Goal: Task Accomplishment & Management: Manage account settings

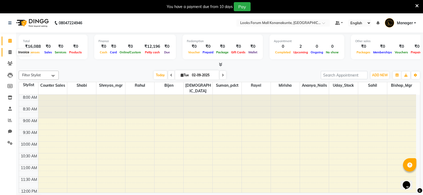
drag, startPoint x: 11, startPoint y: 52, endPoint x: 15, endPoint y: 52, distance: 4.8
click at [11, 52] on icon at bounding box center [10, 52] width 3 height 4
select select "service"
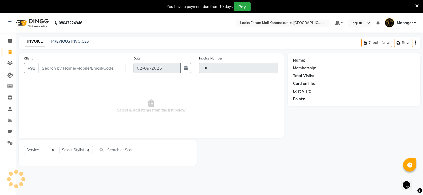
type input "3074"
select select "8945"
click at [83, 67] on input "Client" at bounding box center [81, 68] width 87 height 10
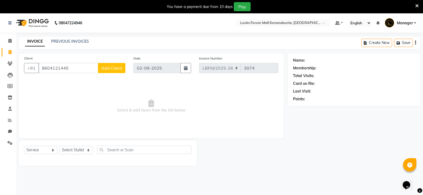
type input "8604121445"
click at [108, 70] on span "Add Client" at bounding box center [111, 67] width 21 height 5
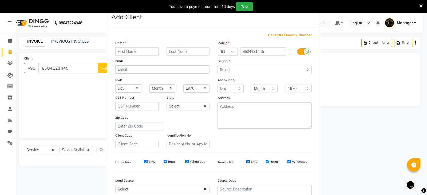
click at [141, 52] on input "text" at bounding box center [136, 51] width 43 height 8
type input "PRIYANBKA"
type input "C"
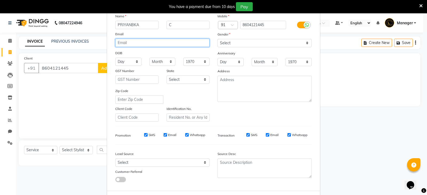
scroll to position [51, 0]
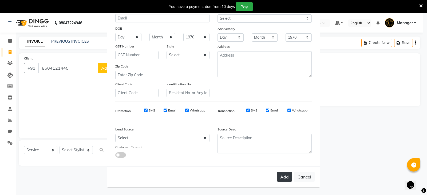
click at [284, 174] on button "Add" at bounding box center [284, 177] width 15 height 10
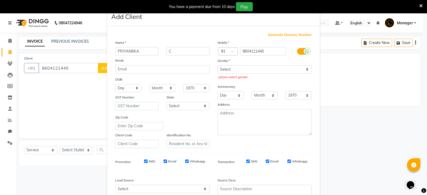
scroll to position [0, 0]
click at [234, 71] on select "Select [DEMOGRAPHIC_DATA] [DEMOGRAPHIC_DATA] Other Prefer Not To Say" at bounding box center [264, 70] width 94 height 8
select select "[DEMOGRAPHIC_DATA]"
click at [217, 66] on select "Select [DEMOGRAPHIC_DATA] [DEMOGRAPHIC_DATA] Other Prefer Not To Say" at bounding box center [264, 70] width 94 height 8
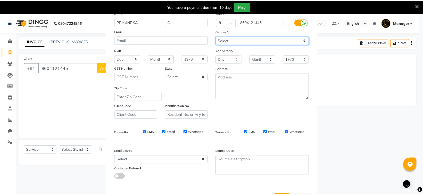
scroll to position [51, 0]
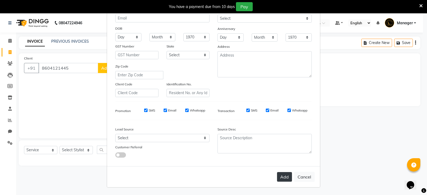
click at [284, 177] on button "Add" at bounding box center [284, 177] width 15 height 10
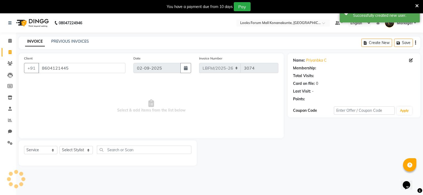
select select "1: Object"
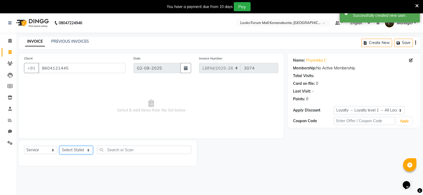
drag, startPoint x: 79, startPoint y: 150, endPoint x: 82, endPoint y: 150, distance: 3.2
click at [79, 150] on select "Select Stylist Ananya_Nails [PERSON_NAME] Bijen Bishop_Mgr Counter Sales Manage…" at bounding box center [75, 150] width 33 height 8
select select "90397"
click at [59, 146] on select "Select Stylist Ananya_Nails [PERSON_NAME] Bijen Bishop_Mgr Counter Sales Manage…" at bounding box center [75, 150] width 33 height 8
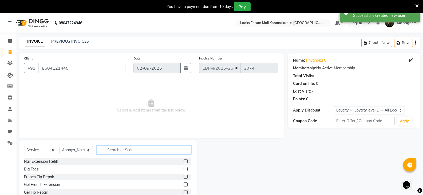
click at [150, 153] on input "text" at bounding box center [144, 150] width 94 height 8
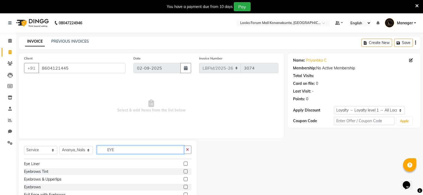
scroll to position [5, 0]
type input "EYE"
click at [183, 178] on label at bounding box center [185, 179] width 4 height 4
click at [183, 178] on input "checkbox" at bounding box center [184, 179] width 3 height 3
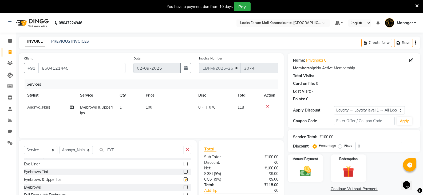
checkbox input "false"
click at [153, 107] on td "100" at bounding box center [168, 110] width 52 height 18
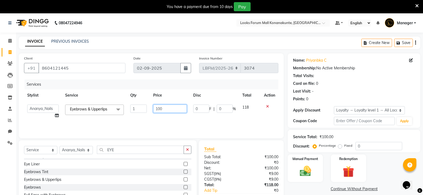
click at [159, 109] on input "100" at bounding box center [169, 109] width 33 height 8
type input "170"
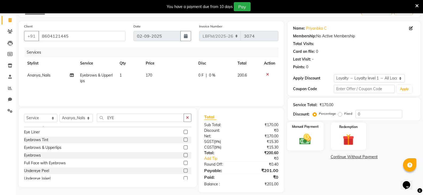
click at [309, 141] on img at bounding box center [304, 139] width 19 height 14
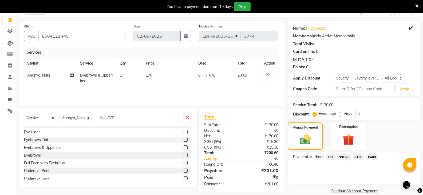
click at [370, 157] on span "CARD" at bounding box center [371, 157] width 11 height 6
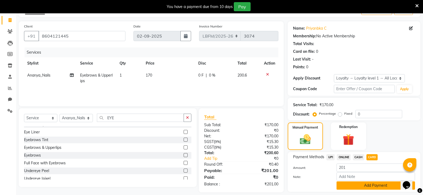
click at [367, 185] on button "Add Payment" at bounding box center [375, 185] width 78 height 8
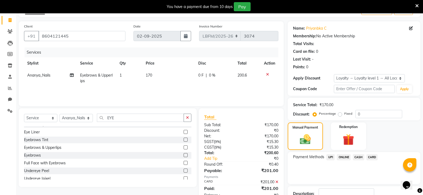
scroll to position [75, 0]
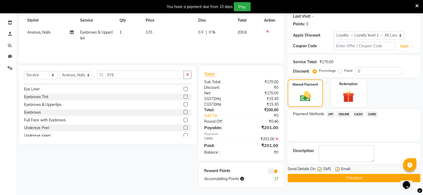
click at [342, 178] on button "Checkout" at bounding box center [353, 178] width 133 height 8
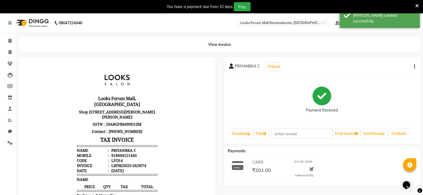
click at [29, 22] on img at bounding box center [32, 22] width 37 height 15
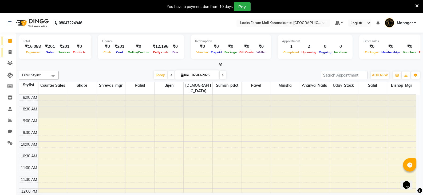
click at [10, 54] on icon at bounding box center [10, 52] width 3 height 4
select select "service"
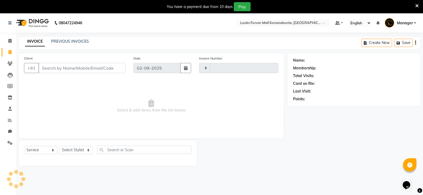
type input "3075"
select select "8945"
click at [68, 68] on input "Client" at bounding box center [81, 68] width 87 height 10
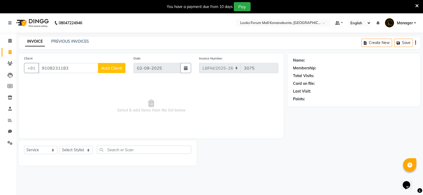
type input "9108231183"
click at [114, 68] on span "Add Client" at bounding box center [111, 67] width 21 height 5
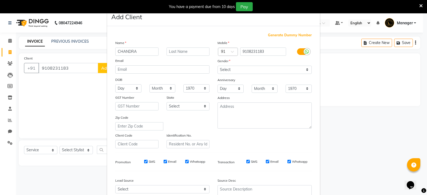
type input "CHANDRA"
type input "[PERSON_NAME]"
drag, startPoint x: 247, startPoint y: 67, endPoint x: 249, endPoint y: 73, distance: 6.7
click at [247, 67] on select "Select [DEMOGRAPHIC_DATA] [DEMOGRAPHIC_DATA] Other Prefer Not To Say" at bounding box center [264, 70] width 94 height 8
select select "[DEMOGRAPHIC_DATA]"
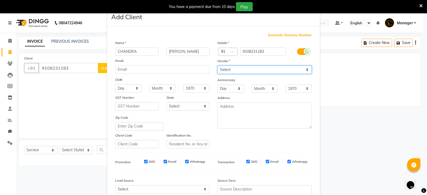
click at [217, 66] on select "Select [DEMOGRAPHIC_DATA] [DEMOGRAPHIC_DATA] Other Prefer Not To Say" at bounding box center [264, 70] width 94 height 8
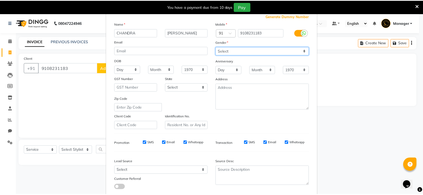
scroll to position [51, 0]
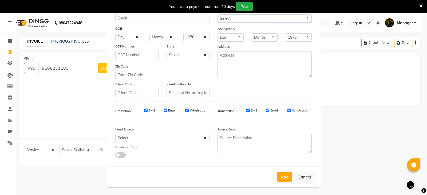
click at [282, 176] on button "Add" at bounding box center [284, 177] width 15 height 10
select select
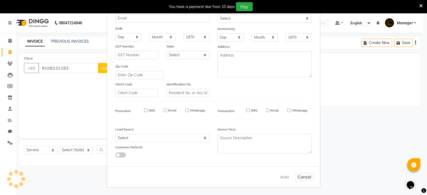
select select
checkbox input "false"
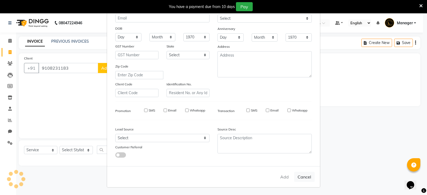
checkbox input "false"
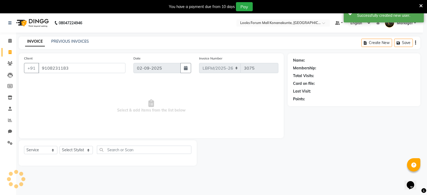
select select "1: Object"
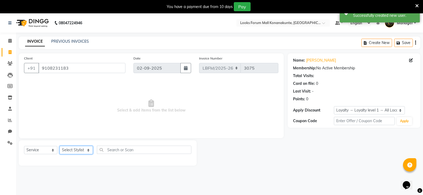
click at [85, 151] on select "Select Stylist Ananya_Nails [PERSON_NAME] Bijen Bishop_Mgr Counter Sales Manage…" at bounding box center [75, 150] width 33 height 8
select select "90393"
click at [59, 146] on select "Select Stylist Ananya_Nails [PERSON_NAME] Bijen Bishop_Mgr Counter Sales Manage…" at bounding box center [75, 150] width 33 height 8
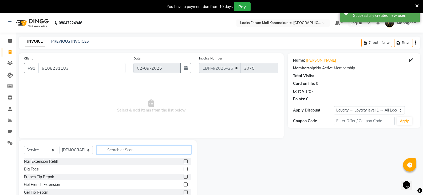
click at [140, 151] on input "text" at bounding box center [144, 150] width 94 height 8
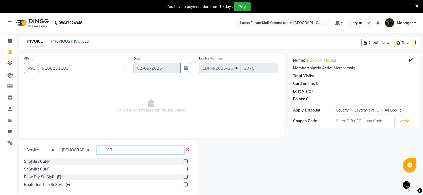
type input "SR"
click at [184, 162] on label at bounding box center [185, 161] width 4 height 4
click at [184, 162] on input "checkbox" at bounding box center [184, 161] width 3 height 3
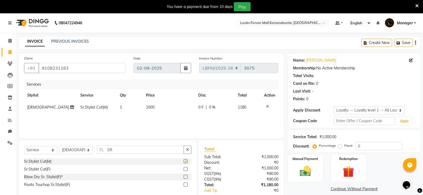
checkbox input "false"
click at [158, 106] on td "1000" at bounding box center [169, 107] width 52 height 12
select select "90393"
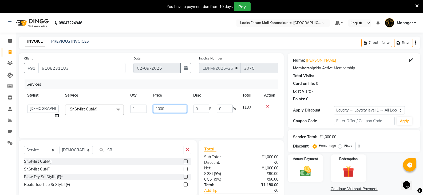
click at [159, 110] on input "1000" at bounding box center [169, 109] width 33 height 8
type input "900"
click at [300, 174] on img at bounding box center [304, 171] width 19 height 14
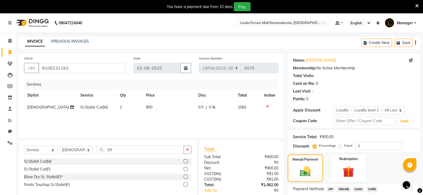
scroll to position [40, 0]
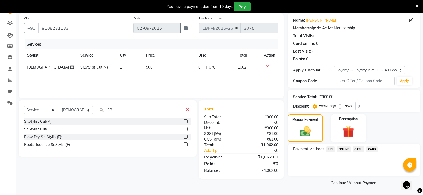
click at [359, 149] on span "CASH" at bounding box center [358, 149] width 11 height 6
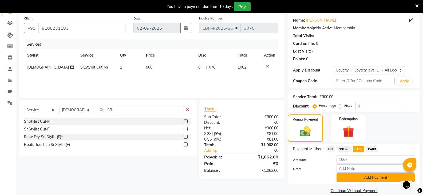
click at [359, 177] on button "Add Payment" at bounding box center [375, 177] width 78 height 8
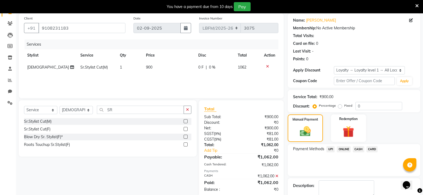
scroll to position [77, 0]
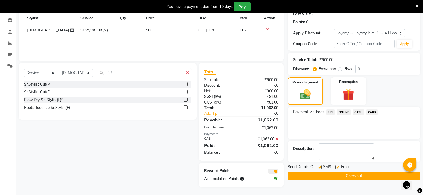
click at [332, 175] on button "Checkout" at bounding box center [353, 176] width 133 height 8
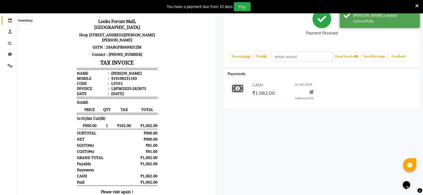
click at [11, 21] on icon at bounding box center [10, 20] width 5 height 4
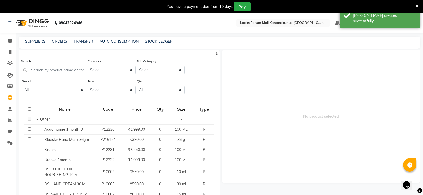
click at [33, 21] on img at bounding box center [32, 22] width 37 height 15
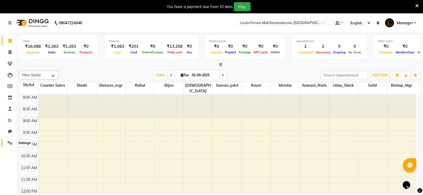
click at [10, 146] on link "Settings" at bounding box center [8, 143] width 13 height 9
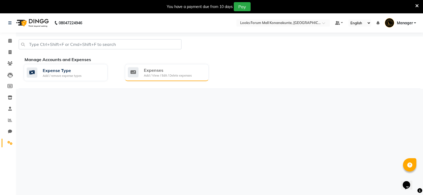
click at [163, 74] on div "Add / View / Edit / Delete expenses" at bounding box center [168, 75] width 48 height 5
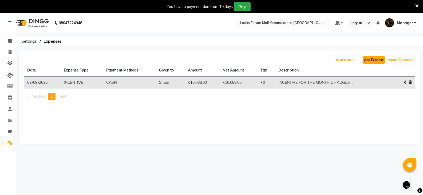
click at [374, 61] on button "Add Expense" at bounding box center [373, 59] width 22 height 7
select select "1"
select select "8119"
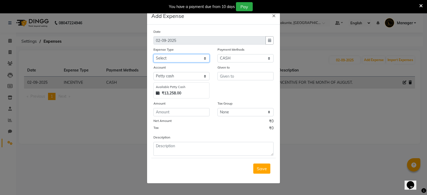
click at [189, 59] on select "Select Bank Deposit Blinkit Cash Handover CLIENT Client ordered food Client Ref…" at bounding box center [181, 58] width 56 height 8
select select "24083"
click at [153, 54] on select "Select Bank Deposit Blinkit Cash Handover CLIENT Client ordered food Client Ref…" at bounding box center [181, 58] width 56 height 8
click at [230, 75] on input "text" at bounding box center [245, 76] width 56 height 8
type input "V"
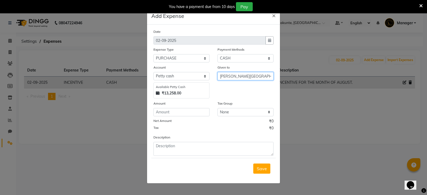
type input "[PERSON_NAME][GEOGRAPHIC_DATA]"
click at [185, 109] on input "number" at bounding box center [181, 112] width 56 height 8
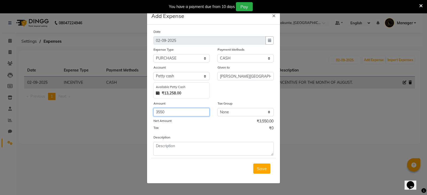
type input "3550"
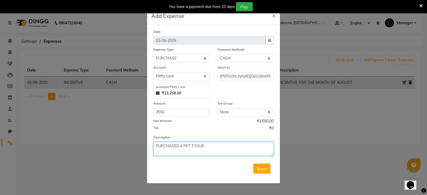
click at [183, 144] on textarea "PURCHASED 4 PKT TISSUE" at bounding box center [213, 149] width 120 height 14
type textarea "PURCHASED 4 BOX TISSUE"
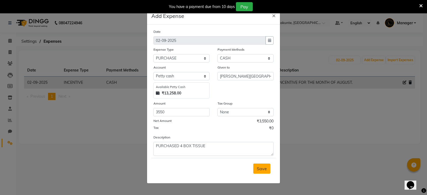
click at [259, 170] on span "Save" at bounding box center [262, 168] width 10 height 5
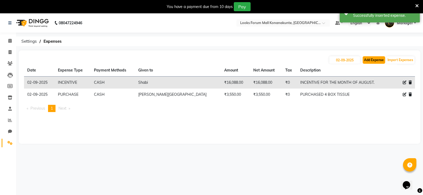
click at [377, 58] on button "Add Expense" at bounding box center [373, 59] width 22 height 7
select select "1"
select select "8119"
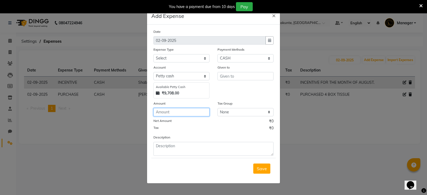
click at [186, 113] on input "number" at bounding box center [181, 112] width 56 height 8
type input "661"
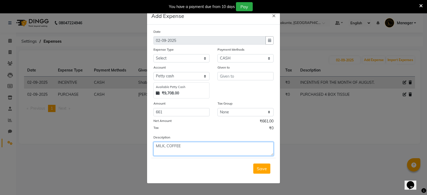
type textarea "MILK, COFFEE"
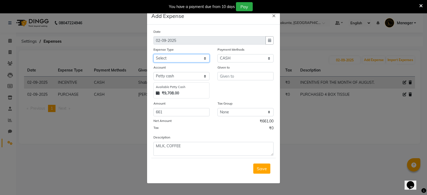
click at [200, 59] on select "Select Bank Deposit Blinkit Cash Handover CLIENT Client ordered food Client Ref…" at bounding box center [181, 58] width 56 height 8
select select "24366"
click at [153, 54] on select "Select Bank Deposit Blinkit Cash Handover CLIENT Client ordered food Client Ref…" at bounding box center [181, 58] width 56 height 8
click at [255, 169] on button "Save" at bounding box center [261, 168] width 17 height 10
click at [234, 78] on input "text" at bounding box center [245, 76] width 56 height 8
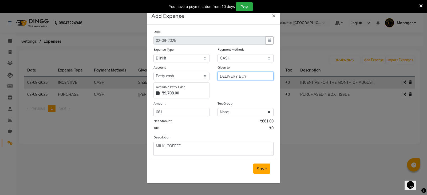
type input "DELIVERY BOY"
click at [260, 167] on span "Save" at bounding box center [262, 168] width 10 height 5
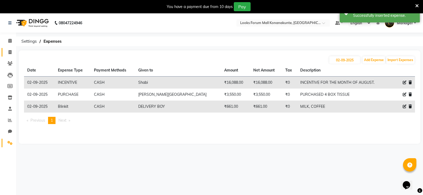
click at [9, 51] on icon at bounding box center [10, 52] width 3 height 4
select select "service"
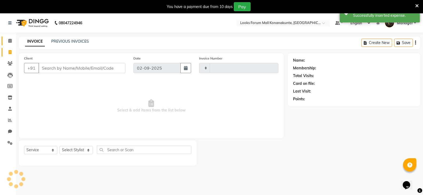
type input "3076"
select select "8945"
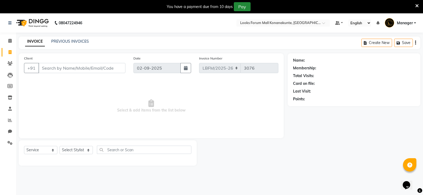
click at [245, 7] on button "Pay" at bounding box center [242, 6] width 17 height 9
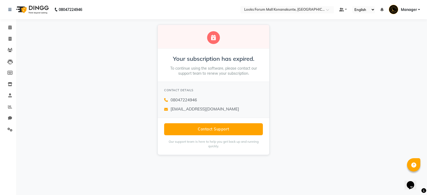
click at [38, 9] on img at bounding box center [32, 9] width 37 height 15
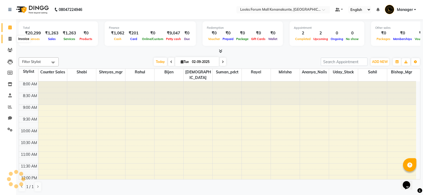
click at [6, 40] on span at bounding box center [9, 39] width 9 height 6
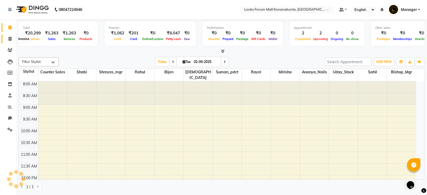
select select "service"
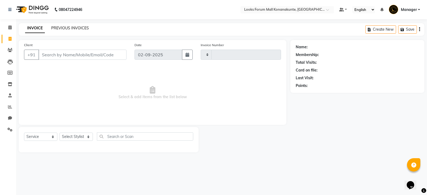
click at [66, 29] on link "PREVIOUS INVOICES" at bounding box center [70, 28] width 38 height 5
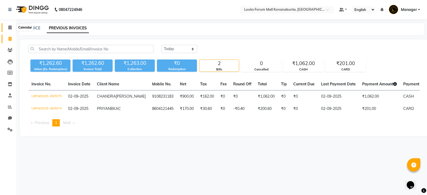
drag, startPoint x: 6, startPoint y: 26, endPoint x: 14, endPoint y: 31, distance: 9.4
click at [6, 26] on span at bounding box center [9, 28] width 9 height 6
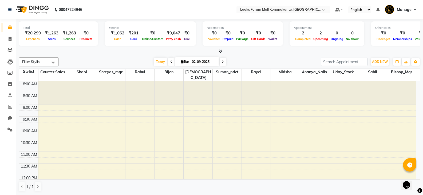
click at [221, 63] on span at bounding box center [222, 62] width 6 height 8
type input "[DATE]"
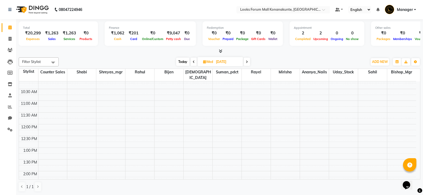
scroll to position [7, 0]
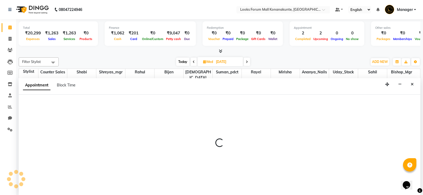
click at [138, 154] on div at bounding box center [219, 145] width 401 height 101
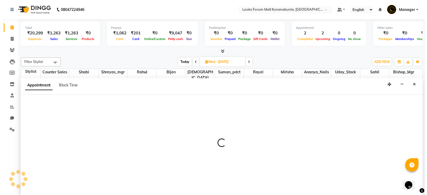
scroll to position [0, 0]
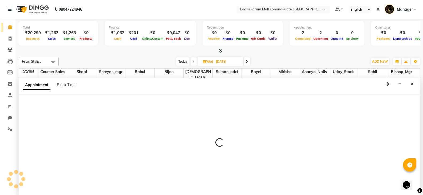
select select "90391"
select select "690"
select select "tentative"
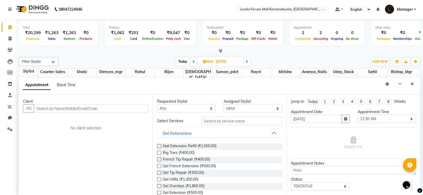
click at [94, 111] on input "text" at bounding box center [91, 108] width 114 height 8
type input "934677352"
click at [142, 110] on span "Add Client" at bounding box center [137, 108] width 18 height 5
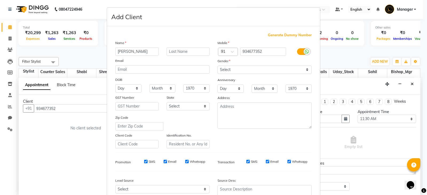
type input "[PERSON_NAME]"
type input "C"
click at [243, 71] on select "Select [DEMOGRAPHIC_DATA] [DEMOGRAPHIC_DATA] Other Prefer Not To Say" at bounding box center [264, 70] width 94 height 8
select select "[DEMOGRAPHIC_DATA]"
click at [217, 66] on select "Select [DEMOGRAPHIC_DATA] [DEMOGRAPHIC_DATA] Other Prefer Not To Say" at bounding box center [264, 70] width 94 height 8
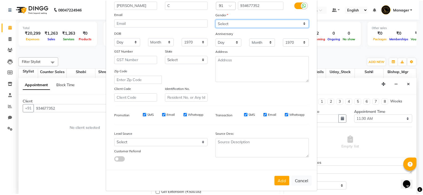
scroll to position [51, 0]
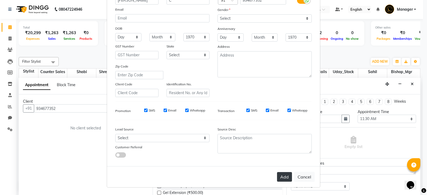
click at [286, 176] on button "Add" at bounding box center [284, 177] width 15 height 10
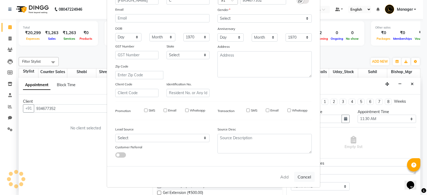
select select
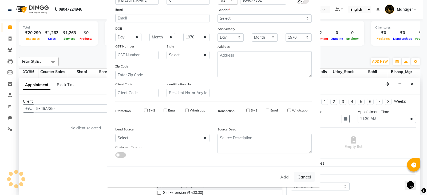
select select
checkbox input "false"
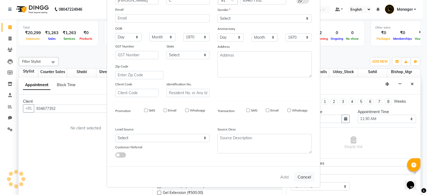
checkbox input "false"
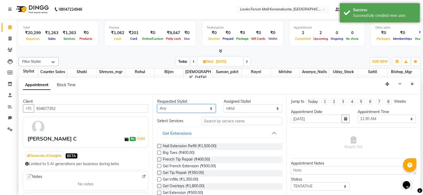
click at [202, 105] on select "Any Ananya_Nails [PERSON_NAME] Bijen Bishop_Mgr Counter Sales Mirisha [PERSON_N…" at bounding box center [186, 108] width 58 height 8
select select "90391"
click at [157, 104] on select "Any Ananya_Nails [PERSON_NAME] Bijen Bishop_Mgr Counter Sales Mirisha [PERSON_N…" at bounding box center [186, 108] width 58 height 8
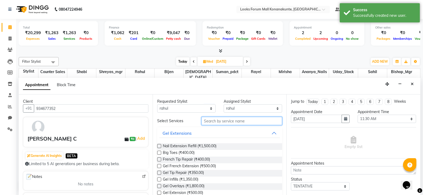
click at [247, 122] on input "text" at bounding box center [241, 121] width 81 height 8
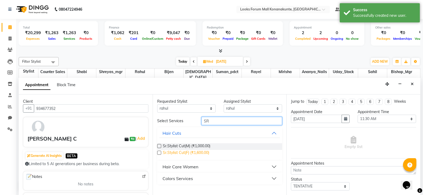
type input "SR"
click at [179, 153] on span "Sr.Stylist Cut(F) (₹1,600.00)" at bounding box center [186, 153] width 46 height 7
checkbox input "false"
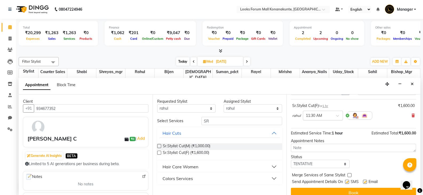
scroll to position [35, 0]
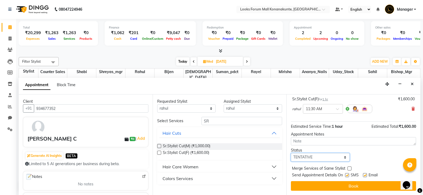
click at [335, 159] on select "Select TENTATIVE CONFIRM UPCOMING" at bounding box center [320, 157] width 58 height 8
select select "confirm booking"
click at [291, 153] on select "Select TENTATIVE CONFIRM UPCOMING" at bounding box center [320, 157] width 58 height 8
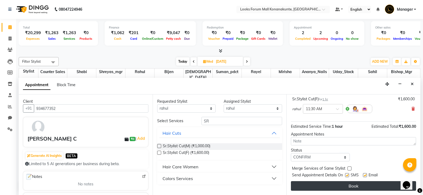
click at [354, 185] on button "Book" at bounding box center [353, 186] width 125 height 10
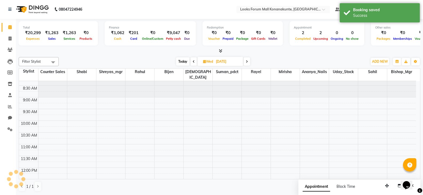
scroll to position [0, 0]
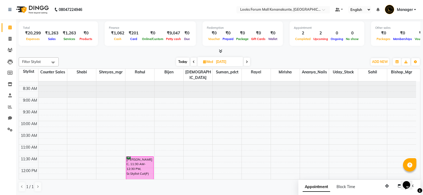
click at [192, 59] on span at bounding box center [193, 62] width 6 height 8
type input "02-09-2025"
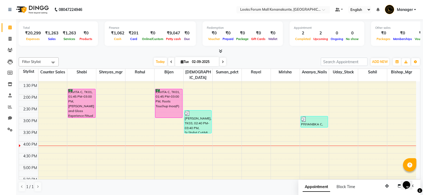
scroll to position [108, 0]
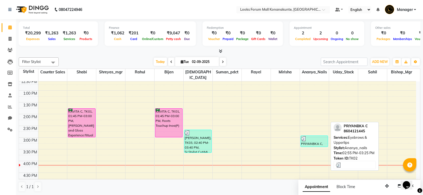
click at [314, 138] on div "PRIYANBKA C, TK02, 02:55 PM-03:25 PM, Eyebrows & Upperlips" at bounding box center [314, 141] width 27 height 11
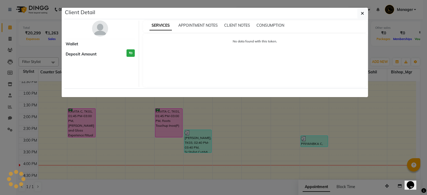
select select "3"
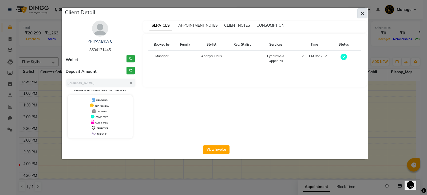
click at [361, 14] on icon "button" at bounding box center [362, 13] width 3 height 4
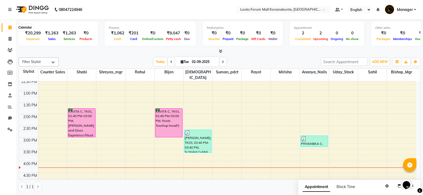
click at [12, 30] on span at bounding box center [9, 28] width 9 height 6
click at [11, 41] on span at bounding box center [9, 39] width 9 height 6
select select "service"
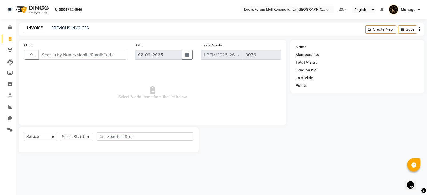
click at [77, 58] on input "Client" at bounding box center [82, 55] width 88 height 10
click at [85, 137] on select "Select Stylist Ananya_Nails [PERSON_NAME] Bijen Bishop_Mgr Counter Sales Manage…" at bounding box center [75, 137] width 33 height 8
select select "90392"
click at [59, 133] on select "Select Stylist Ananya_Nails [PERSON_NAME] Bijen Bishop_Mgr Counter Sales Manage…" at bounding box center [75, 137] width 33 height 8
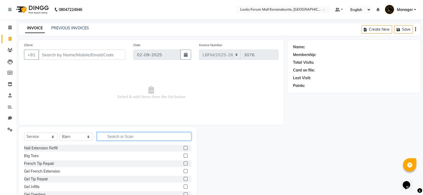
click at [131, 137] on input "text" at bounding box center [144, 136] width 94 height 8
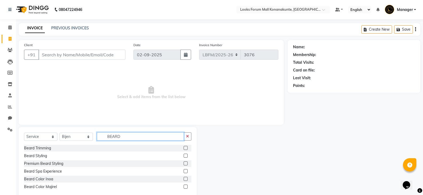
click at [142, 138] on input "BEARD" at bounding box center [140, 136] width 87 height 8
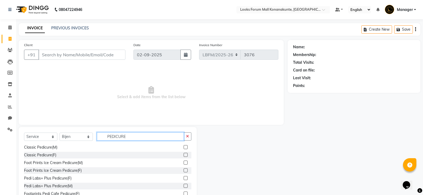
scroll to position [19, 0]
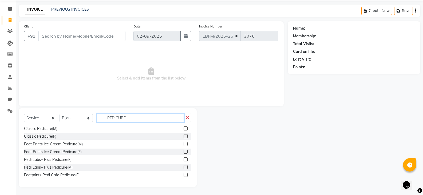
type input "PEDICURE"
click at [88, 160] on div "Pedi Labs+ Plus Pedicure(F)" at bounding box center [107, 159] width 167 height 7
click at [183, 152] on label at bounding box center [185, 152] width 4 height 4
click at [183, 152] on input "checkbox" at bounding box center [184, 151] width 3 height 3
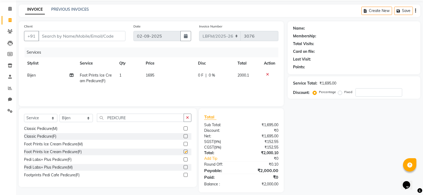
checkbox input "false"
click at [157, 76] on td "1695" at bounding box center [168, 78] width 53 height 18
select select "90392"
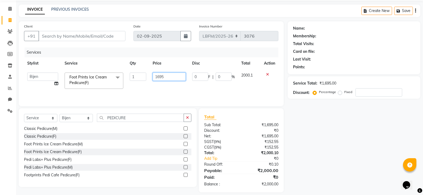
click at [160, 77] on input "1695" at bounding box center [169, 77] width 33 height 8
type input "1"
type input "2000"
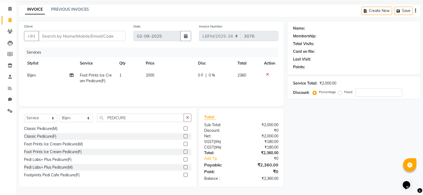
click at [40, 77] on td "Bijen" at bounding box center [50, 78] width 53 height 18
select select "90392"
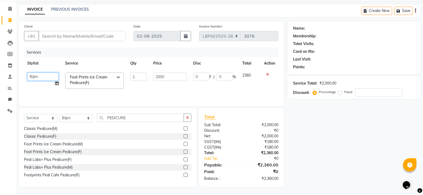
click at [31, 76] on select "Ananya_Nails [PERSON_NAME] Bishop_Mgr Counter Sales Manager Mirisha [PERSON_NAM…" at bounding box center [42, 77] width 31 height 8
select select "90395"
click at [86, 119] on select "Select Stylist Ananya_Nails [PERSON_NAME] Bijen Bishop_Mgr Counter Sales Manage…" at bounding box center [75, 118] width 33 height 8
select select "90396"
click at [59, 114] on select "Select Stylist Ananya_Nails [PERSON_NAME] Bijen Bishop_Mgr Counter Sales Manage…" at bounding box center [75, 118] width 33 height 8
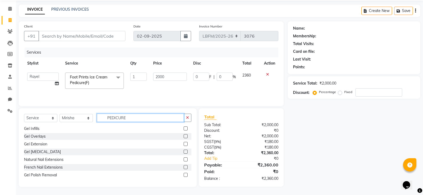
click at [127, 119] on input "PEDICURE" at bounding box center [140, 118] width 87 height 8
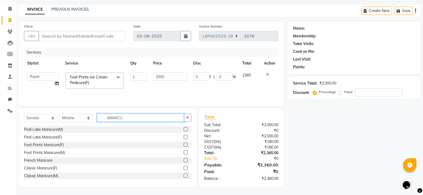
type input "MANICU"
click at [183, 137] on label at bounding box center [185, 137] width 4 height 4
click at [183, 137] on input "checkbox" at bounding box center [184, 136] width 3 height 3
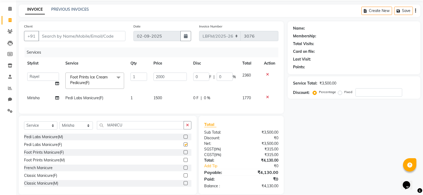
checkbox input "false"
click at [160, 99] on span "1500" at bounding box center [157, 97] width 9 height 5
select select "90396"
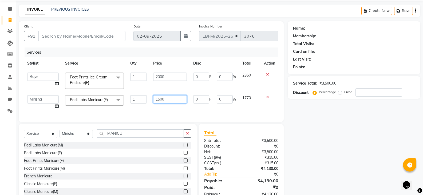
click at [160, 99] on input "1500" at bounding box center [169, 99] width 33 height 8
type input "2000"
click at [79, 136] on div "Select Service Product Membership Package Voucher Prepaid Gift Card Select Styl…" at bounding box center [107, 135] width 167 height 13
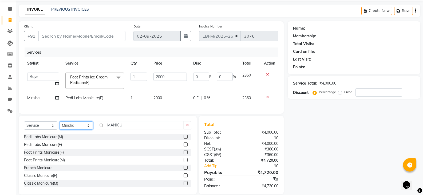
select select "90392"
click at [59, 125] on select "Select Stylist Ananya_Nails [PERSON_NAME] Bijen Bishop_Mgr Counter Sales Manage…" at bounding box center [75, 125] width 33 height 8
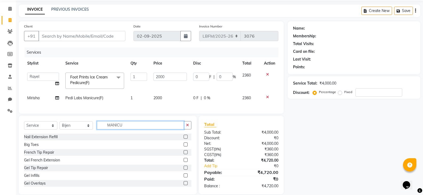
click at [126, 129] on input "MANICU" at bounding box center [140, 125] width 87 height 8
type input "BEARD"
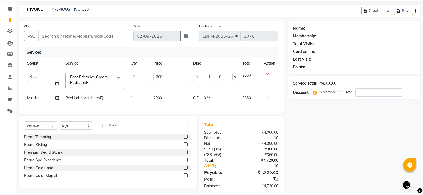
click at [186, 170] on label at bounding box center [185, 168] width 4 height 4
click at [186, 170] on input "checkbox" at bounding box center [184, 167] width 3 height 3
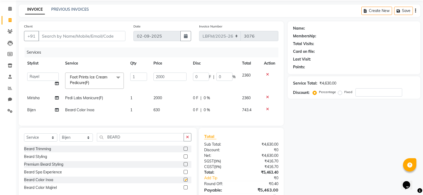
checkbox input "false"
click at [159, 108] on span "630" at bounding box center [156, 109] width 6 height 5
select select "90392"
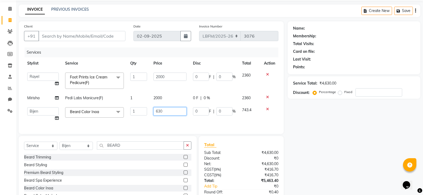
click at [158, 110] on input "630" at bounding box center [169, 111] width 33 height 8
type input "800"
click at [161, 149] on div "Select Service Product Membership Package Voucher Prepaid Gift Card Select Styl…" at bounding box center [108, 172] width 178 height 72
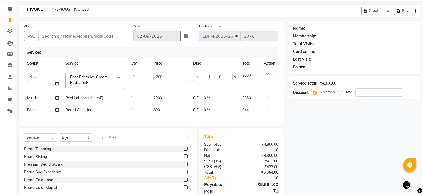
click at [185, 158] on label at bounding box center [185, 156] width 4 height 4
click at [185, 158] on input "checkbox" at bounding box center [184, 156] width 3 height 3
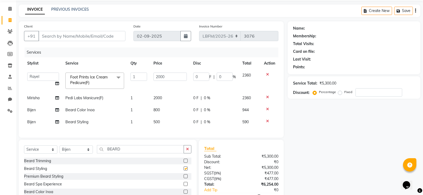
checkbox input "false"
click at [161, 122] on td "500" at bounding box center [170, 122] width 40 height 12
select select "90392"
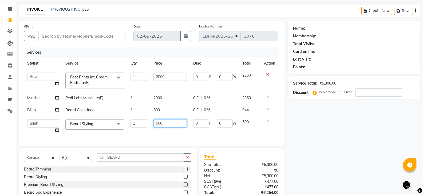
click at [168, 123] on input "500" at bounding box center [169, 123] width 33 height 8
click at [173, 161] on div "Select Service Product Membership Package Voucher Prepaid Gift Card Select Styl…" at bounding box center [107, 159] width 167 height 13
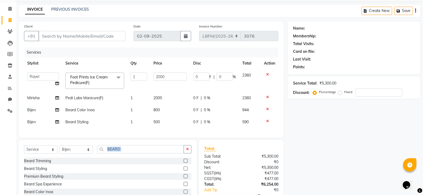
click at [173, 158] on div "Select Service Product Membership Package Voucher Prepaid Gift Card Select Styl…" at bounding box center [107, 151] width 167 height 13
click at [138, 153] on input "BEARD" at bounding box center [140, 149] width 87 height 8
click at [137, 153] on input "BEARD" at bounding box center [140, 149] width 87 height 8
click at [138, 153] on input "BEARD" at bounding box center [140, 149] width 87 height 8
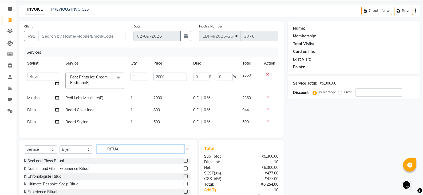
click at [140, 153] on input "RITUA" at bounding box center [140, 149] width 87 height 8
type input "SCALP"
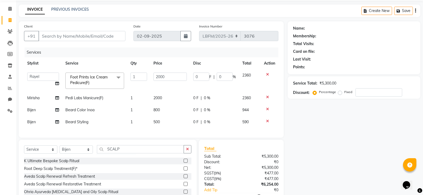
click at [186, 163] on label at bounding box center [185, 161] width 4 height 4
click at [186, 163] on input "checkbox" at bounding box center [184, 160] width 3 height 3
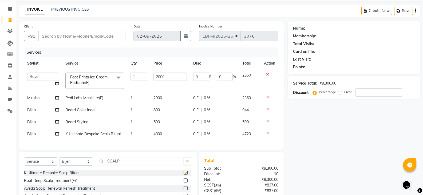
checkbox input "false"
click at [163, 134] on td "4000" at bounding box center [170, 134] width 40 height 12
select select "90392"
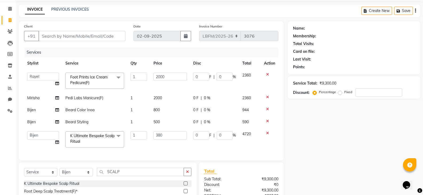
type input "3800"
click at [167, 176] on div "Select Service Product Membership Package Voucher Prepaid Gift Card Select Styl…" at bounding box center [108, 194] width 178 height 64
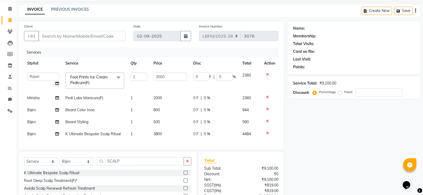
click at [167, 176] on div "K Ultimate Bespoke Scalp Ritual" at bounding box center [107, 173] width 167 height 7
click at [160, 165] on input "SCALP" at bounding box center [140, 161] width 87 height 8
type input "RITUA"
click at [183, 175] on label at bounding box center [185, 173] width 4 height 4
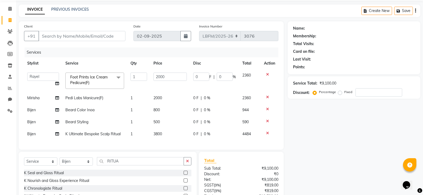
click at [183, 175] on input "checkbox" at bounding box center [184, 172] width 3 height 3
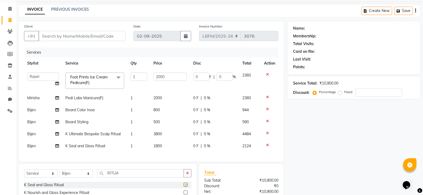
checkbox input "false"
click at [164, 146] on td "1800" at bounding box center [170, 146] width 40 height 12
select select "90392"
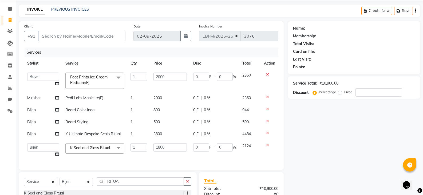
click at [164, 146] on input "1800" at bounding box center [169, 147] width 33 height 8
type input "2500"
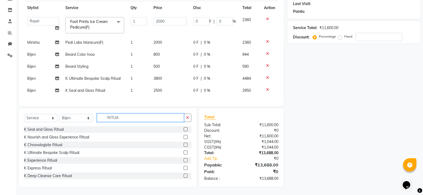
click at [128, 120] on input "RITUA" at bounding box center [140, 118] width 87 height 8
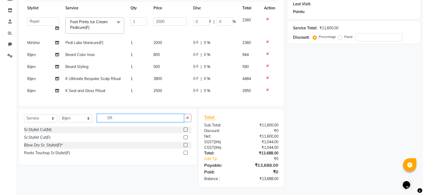
scroll to position [78, 0]
type input "SR"
click at [184, 130] on label at bounding box center [185, 129] width 4 height 4
click at [184, 130] on input "checkbox" at bounding box center [184, 129] width 3 height 3
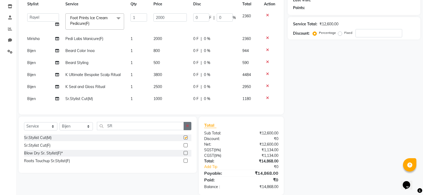
checkbox input "false"
click at [163, 99] on td "1000" at bounding box center [170, 99] width 40 height 12
select select "90392"
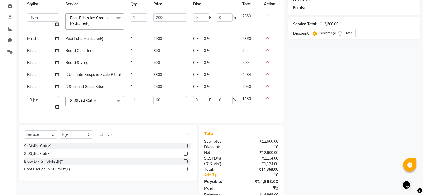
type input "600"
click at [355, 136] on div "Name: Membership: Total Visits: Card on file: Last Visit: Points: Service Total…" at bounding box center [355, 82] width 137 height 241
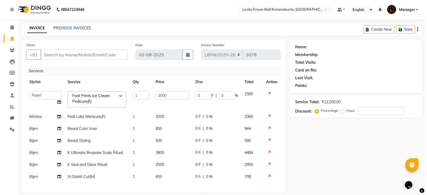
scroll to position [27, 0]
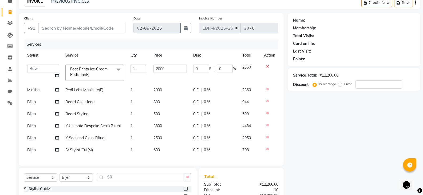
click at [156, 151] on span "600" at bounding box center [156, 149] width 6 height 5
select select "90392"
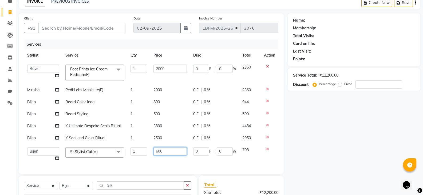
click at [158, 151] on input "600" at bounding box center [169, 151] width 33 height 8
type input "900"
click at [329, 115] on div "Name: Membership: Total Visits: Card on file: Last Visit: Points: Service Total…" at bounding box center [355, 133] width 137 height 241
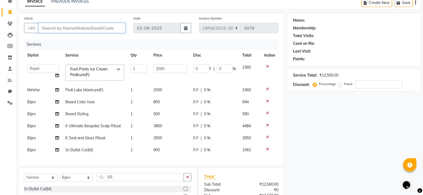
click at [104, 30] on input "Client" at bounding box center [81, 28] width 87 height 10
click at [54, 26] on input "Client" at bounding box center [81, 28] width 87 height 10
type input "7"
type input "0"
type input "7760860002"
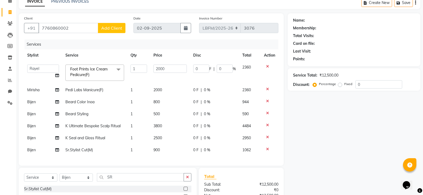
click at [109, 27] on span "Add Client" at bounding box center [111, 27] width 21 height 5
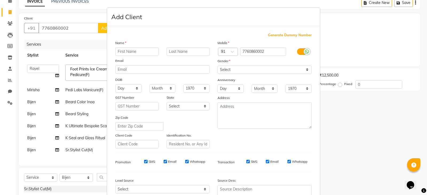
click at [141, 52] on input "text" at bounding box center [136, 51] width 43 height 8
type input "[PERSON_NAME]"
type input "C"
click at [227, 71] on select "Select [DEMOGRAPHIC_DATA] [DEMOGRAPHIC_DATA] Other Prefer Not To Say" at bounding box center [264, 70] width 94 height 8
select select "[DEMOGRAPHIC_DATA]"
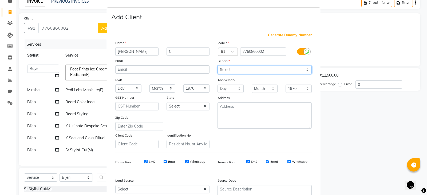
click at [217, 66] on select "Select [DEMOGRAPHIC_DATA] [DEMOGRAPHIC_DATA] Other Prefer Not To Say" at bounding box center [264, 70] width 94 height 8
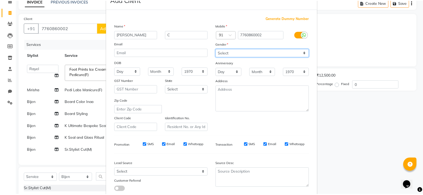
scroll to position [51, 0]
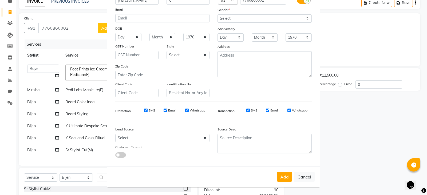
click at [283, 177] on button "Add" at bounding box center [284, 177] width 15 height 10
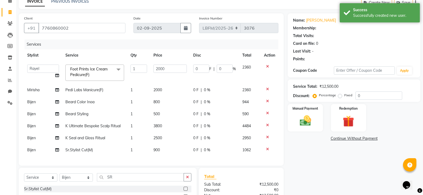
select select "1: Object"
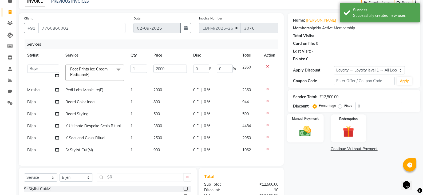
click at [307, 133] on img at bounding box center [304, 131] width 19 height 14
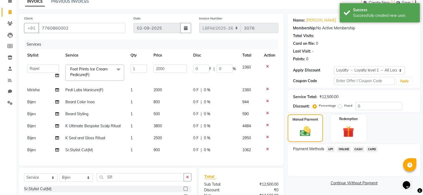
click at [368, 149] on span "CARD" at bounding box center [371, 149] width 11 height 6
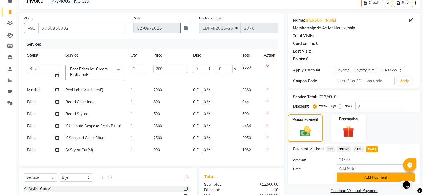
click at [356, 177] on button "Add Payment" at bounding box center [375, 177] width 78 height 8
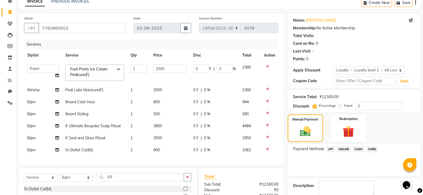
scroll to position [107, 0]
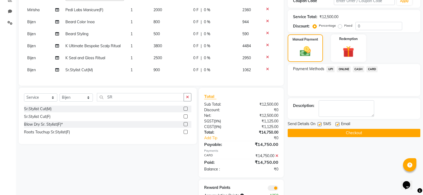
click at [350, 135] on button "Checkout" at bounding box center [353, 133] width 133 height 8
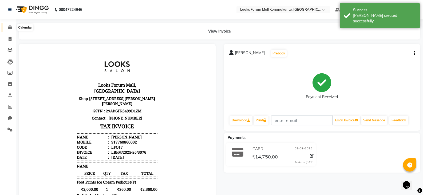
click at [12, 26] on span at bounding box center [9, 28] width 9 height 6
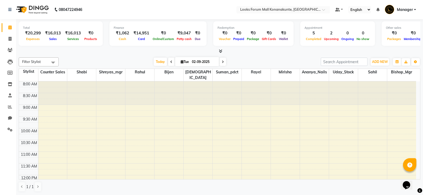
click at [10, 29] on span at bounding box center [9, 28] width 9 height 6
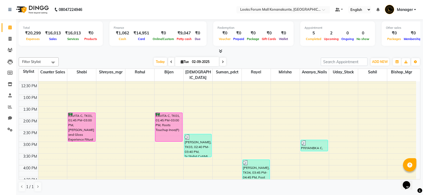
scroll to position [107, 0]
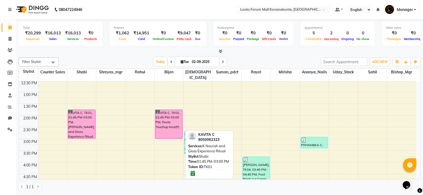
click at [86, 123] on div "KAVITA C, TK01, 01:45 PM-03:00 PM, [PERSON_NAME] and Gloss Experience Ritual" at bounding box center [81, 124] width 27 height 29
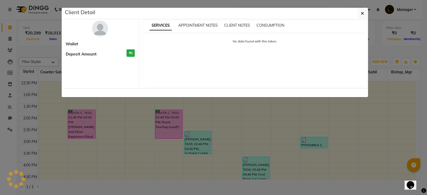
select select "6"
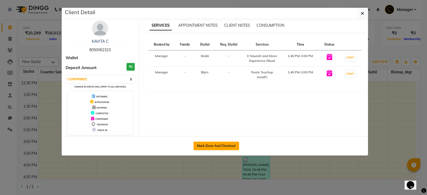
click at [214, 147] on button "Mark Done And Checkout" at bounding box center [216, 146] width 46 height 9
select select "service"
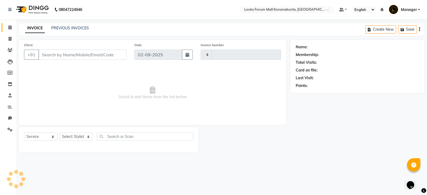
type input "3077"
select select "8945"
type input "8050062323"
select select "90388"
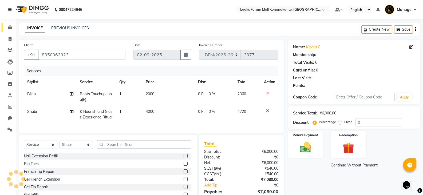
select select "1: Object"
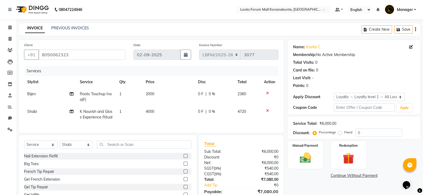
click at [156, 111] on td "4000" at bounding box center [168, 115] width 53 height 18
select select "90388"
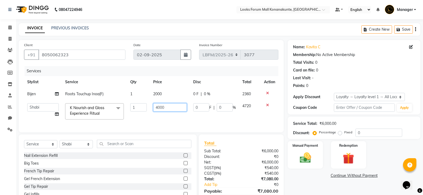
click at [163, 109] on input "4000" at bounding box center [169, 107] width 33 height 8
type input "5500"
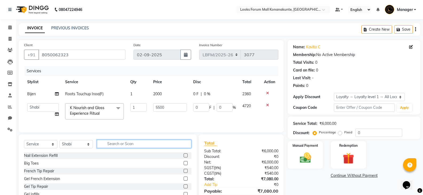
click at [114, 148] on input "text" at bounding box center [144, 144] width 94 height 8
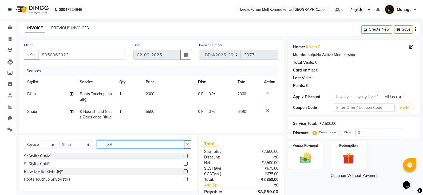
click at [120, 149] on input "SR" at bounding box center [140, 144] width 87 height 8
click at [120, 149] on input "CREA" at bounding box center [140, 144] width 87 height 8
type input "SR"
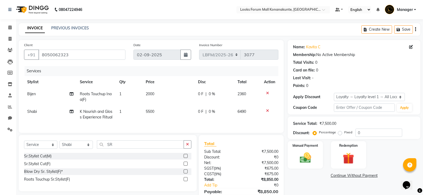
click at [185, 166] on label at bounding box center [185, 164] width 4 height 4
click at [185, 166] on input "checkbox" at bounding box center [184, 163] width 3 height 3
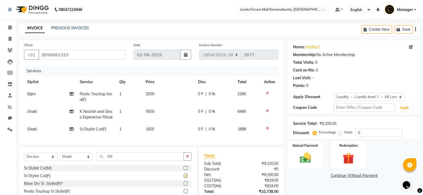
checkbox input "false"
click at [152, 130] on span "1600" at bounding box center [150, 129] width 9 height 5
select select "90388"
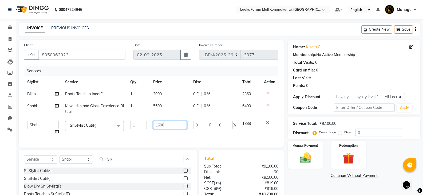
click at [158, 125] on input "1600" at bounding box center [169, 125] width 33 height 8
type input "1800"
click at [157, 93] on td "2000" at bounding box center [170, 94] width 40 height 12
select select "90392"
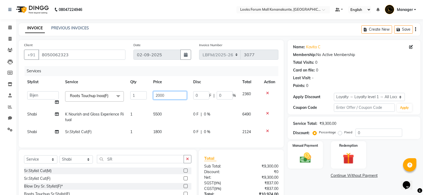
click at [158, 96] on input "2000" at bounding box center [169, 95] width 33 height 8
type input "1800"
click at [67, 56] on input "8050062323" at bounding box center [81, 55] width 87 height 10
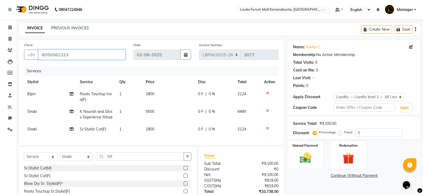
click at [67, 56] on input "8050062323" at bounding box center [81, 55] width 87 height 10
click at [343, 159] on img at bounding box center [348, 158] width 19 height 15
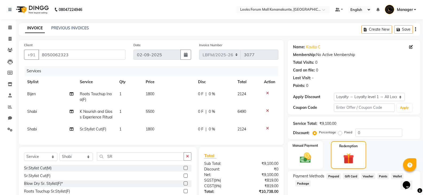
scroll to position [42, 0]
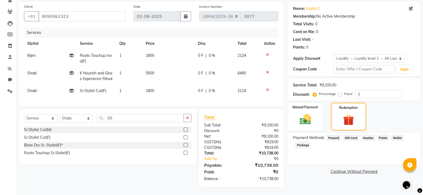
click at [334, 135] on span "Prepaid" at bounding box center [333, 138] width 14 height 6
click at [367, 135] on span "Voucher" at bounding box center [368, 138] width 14 height 6
click at [335, 135] on span "Prepaid" at bounding box center [333, 138] width 14 height 6
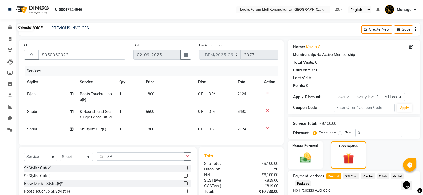
click at [10, 29] on icon at bounding box center [9, 27] width 3 height 4
